Goal: Navigation & Orientation: Find specific page/section

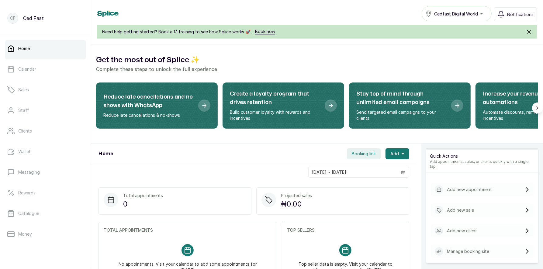
click at [362, 153] on span "Booking link" at bounding box center [364, 154] width 24 height 6
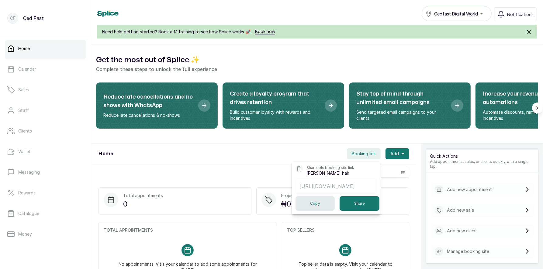
click at [318, 201] on button "Copy" at bounding box center [314, 204] width 39 height 15
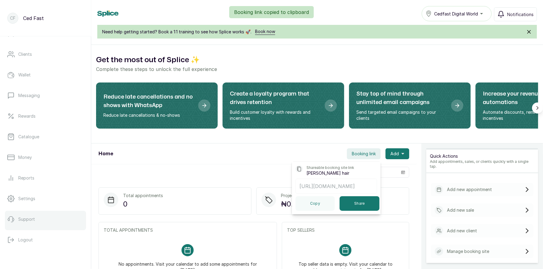
scroll to position [8, 0]
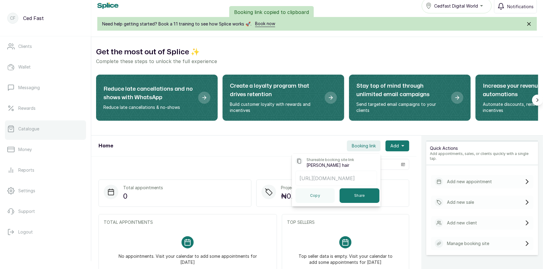
click at [20, 132] on link "Catalogue" at bounding box center [45, 129] width 81 height 17
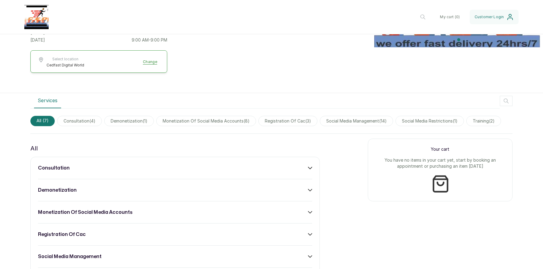
scroll to position [213, 0]
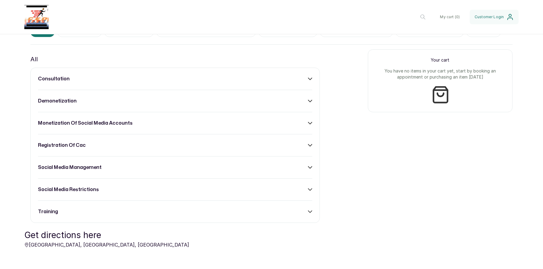
click at [252, 210] on div "training" at bounding box center [175, 211] width 274 height 7
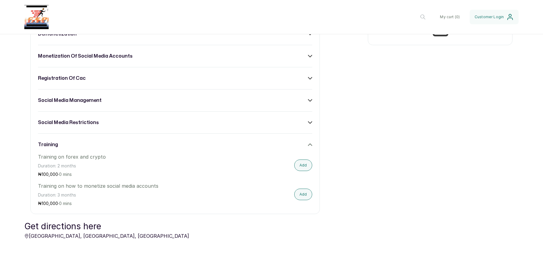
scroll to position [281, 0]
